Goal: Obtain resource: Obtain resource

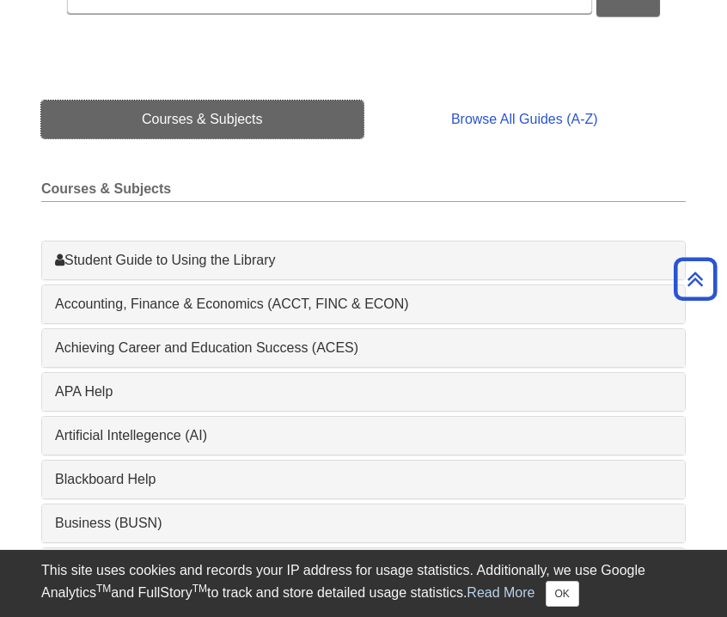
scroll to position [343, 0]
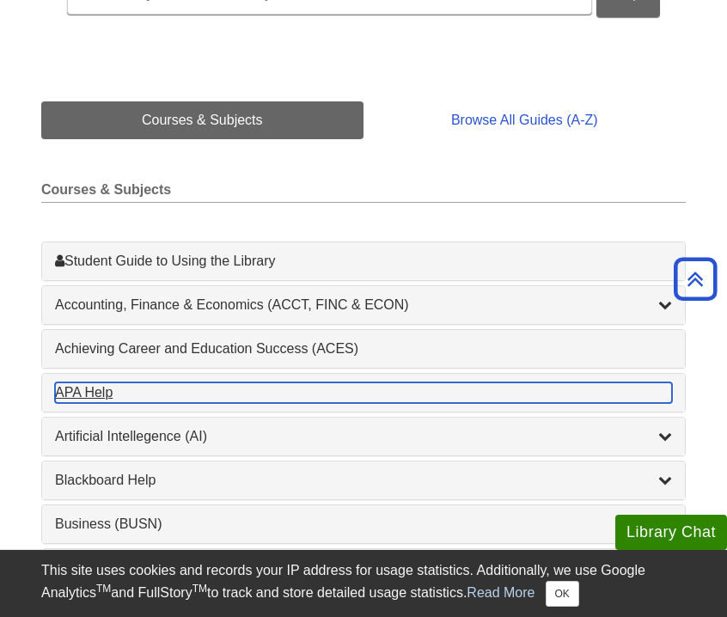
click at [283, 399] on div "APA Help , 1 guides" at bounding box center [363, 392] width 617 height 21
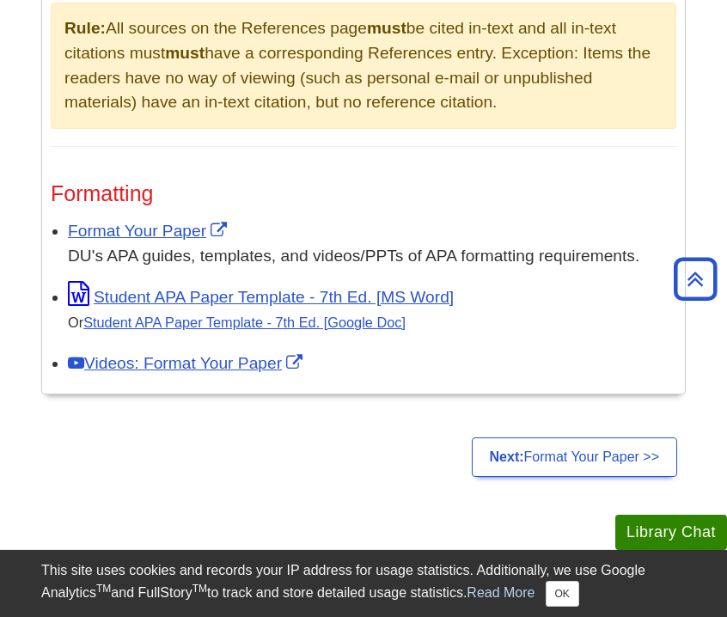
scroll to position [1375, 0]
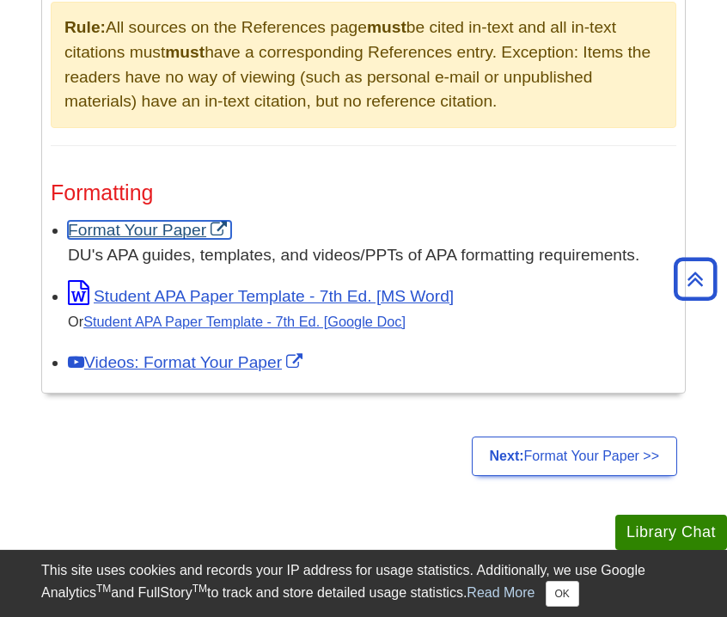
click at [181, 230] on link "Format Your Paper" at bounding box center [149, 230] width 163 height 18
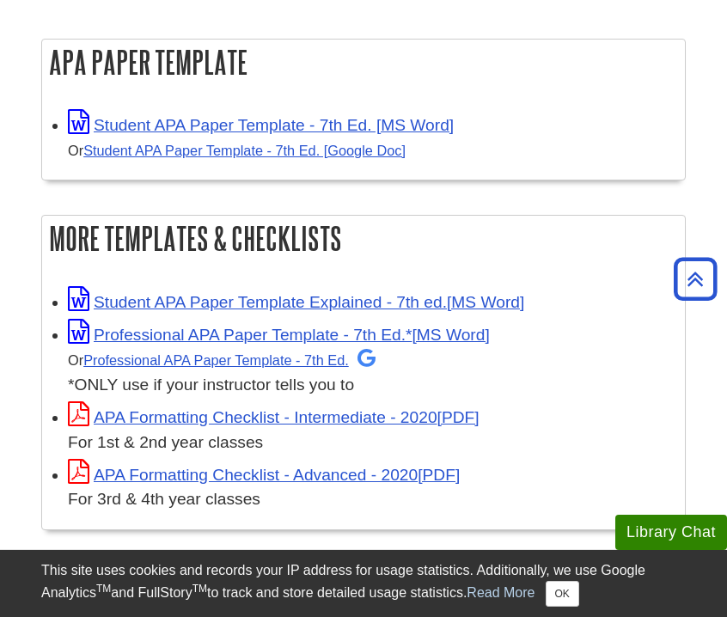
scroll to position [356, 0]
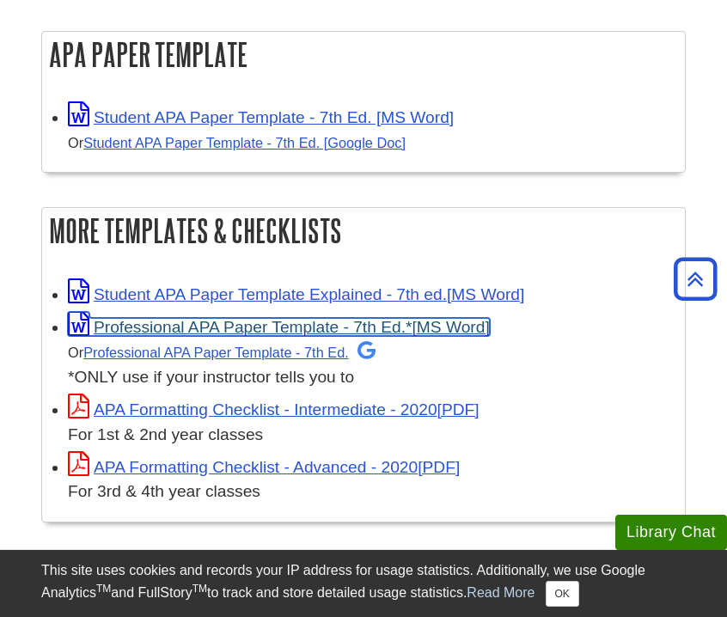
click at [267, 325] on link "Professional APA Paper Template - 7th Ed.*" at bounding box center [279, 327] width 422 height 18
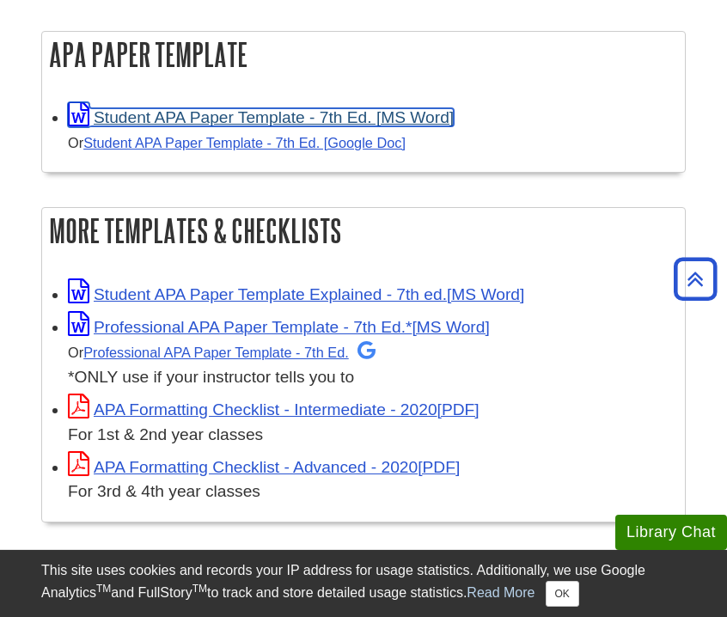
click at [172, 119] on link "Student APA Paper Template - 7th Ed. [MS Word]" at bounding box center [261, 117] width 386 height 18
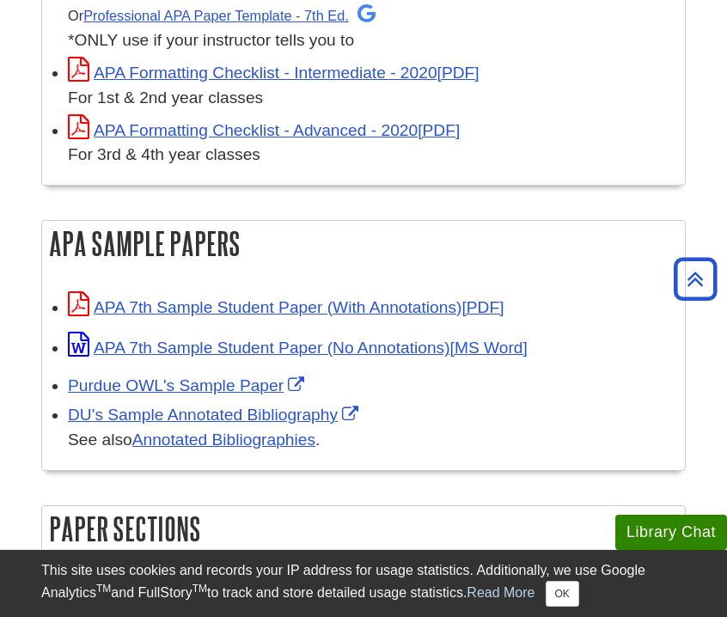
scroll to position [694, 0]
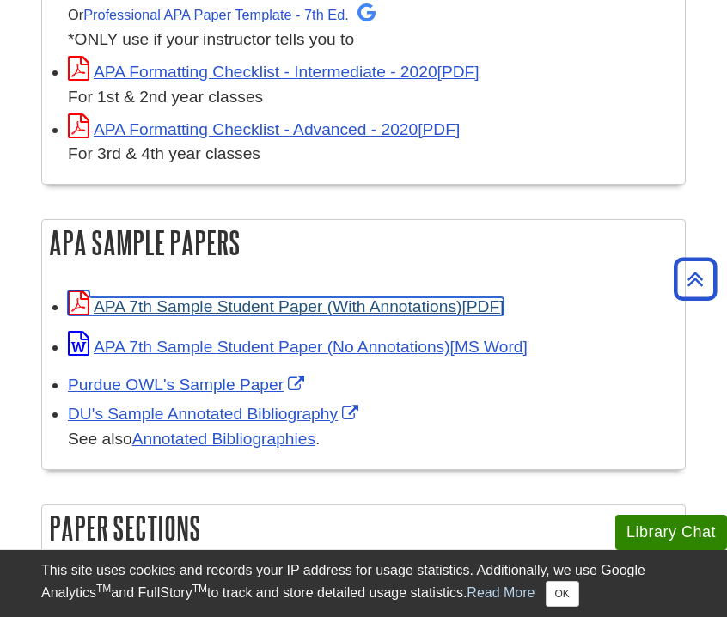
click at [226, 304] on link "APA 7th Sample Student Paper (With Annotations)" at bounding box center [285, 306] width 435 height 18
